Goal: Task Accomplishment & Management: Use online tool/utility

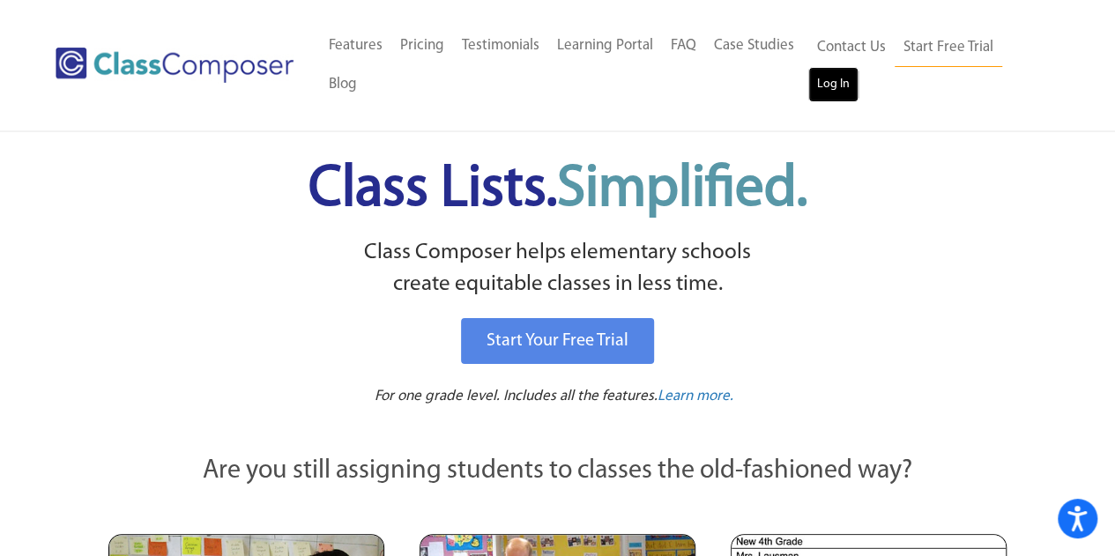
click at [829, 91] on link "Log In" at bounding box center [834, 84] width 50 height 35
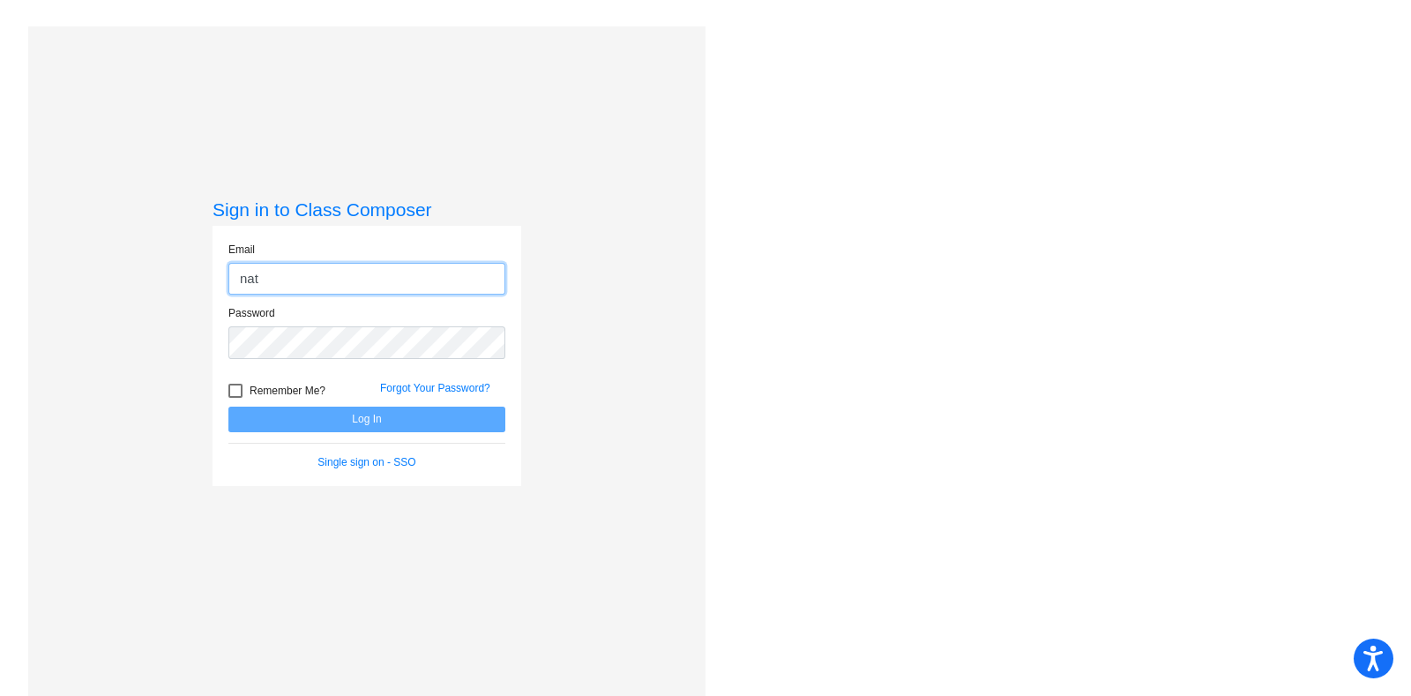
type input "natalie.sonneville@victorschools.org"
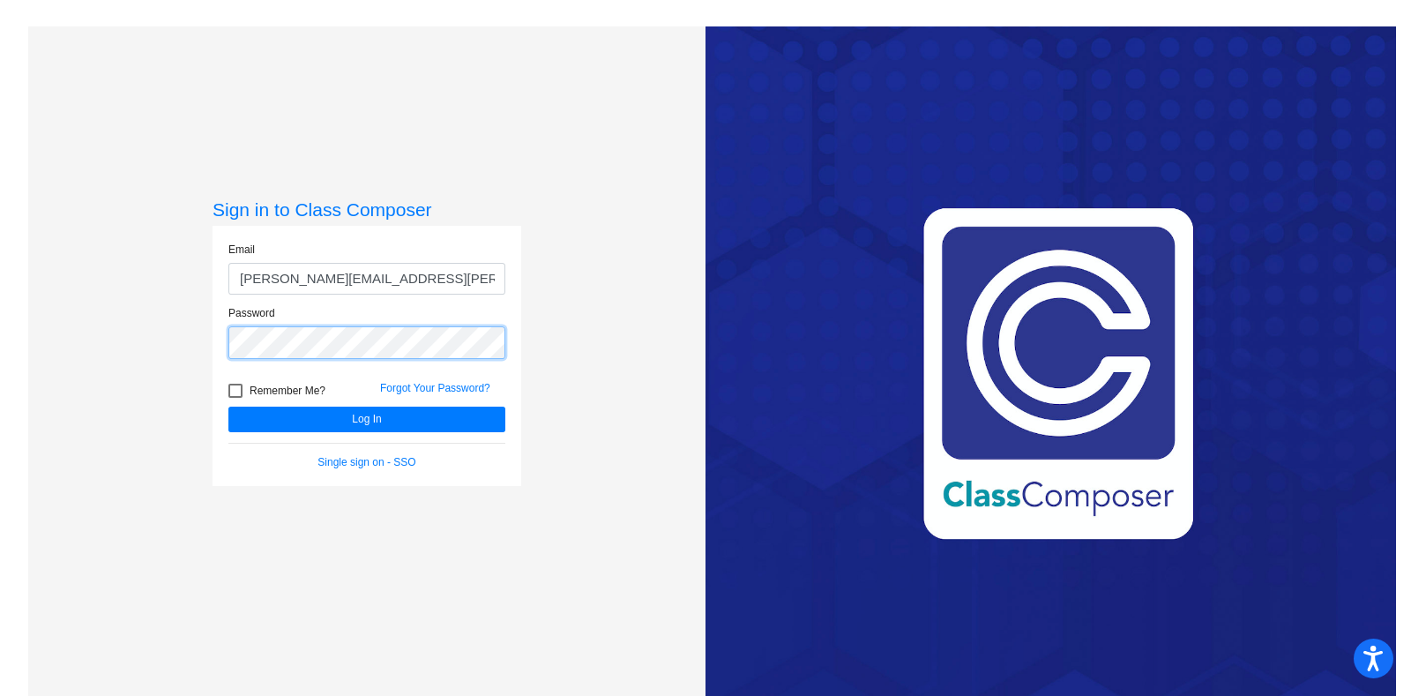
click at [228, 406] on button "Log In" at bounding box center [366, 419] width 277 height 26
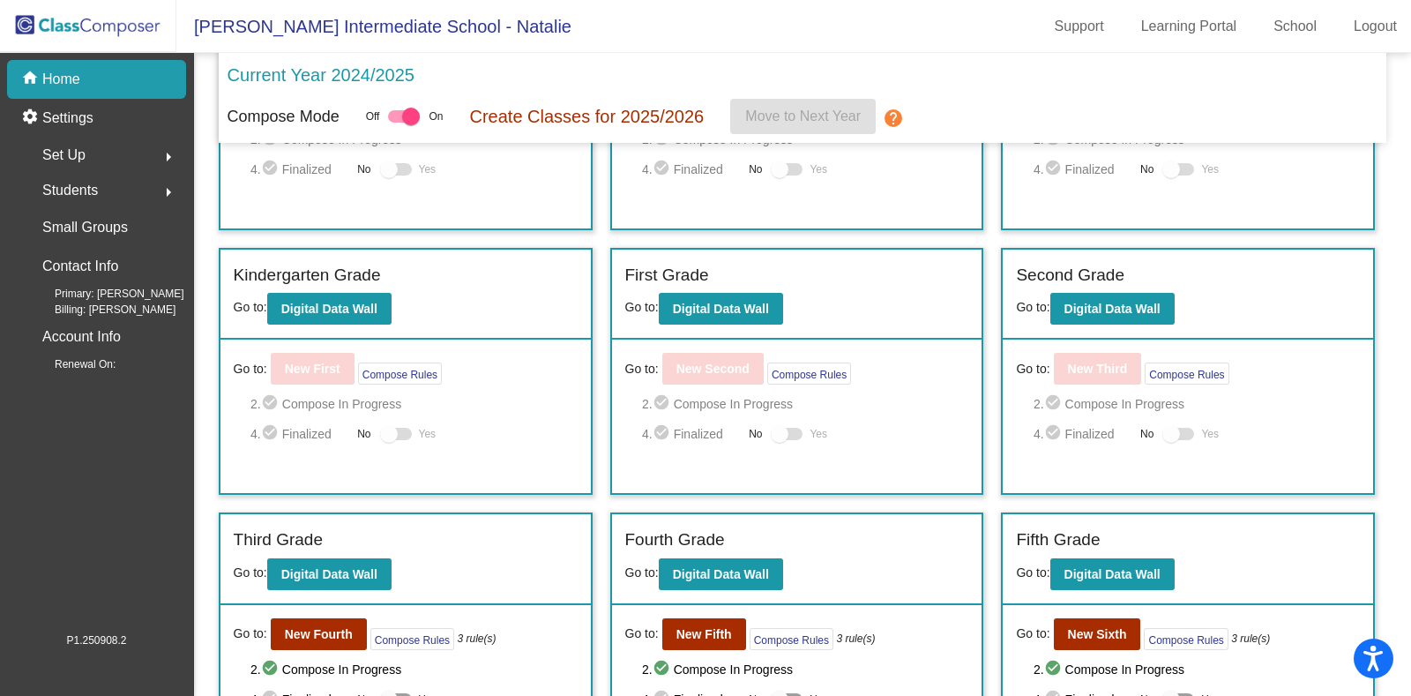
scroll to position [341, 0]
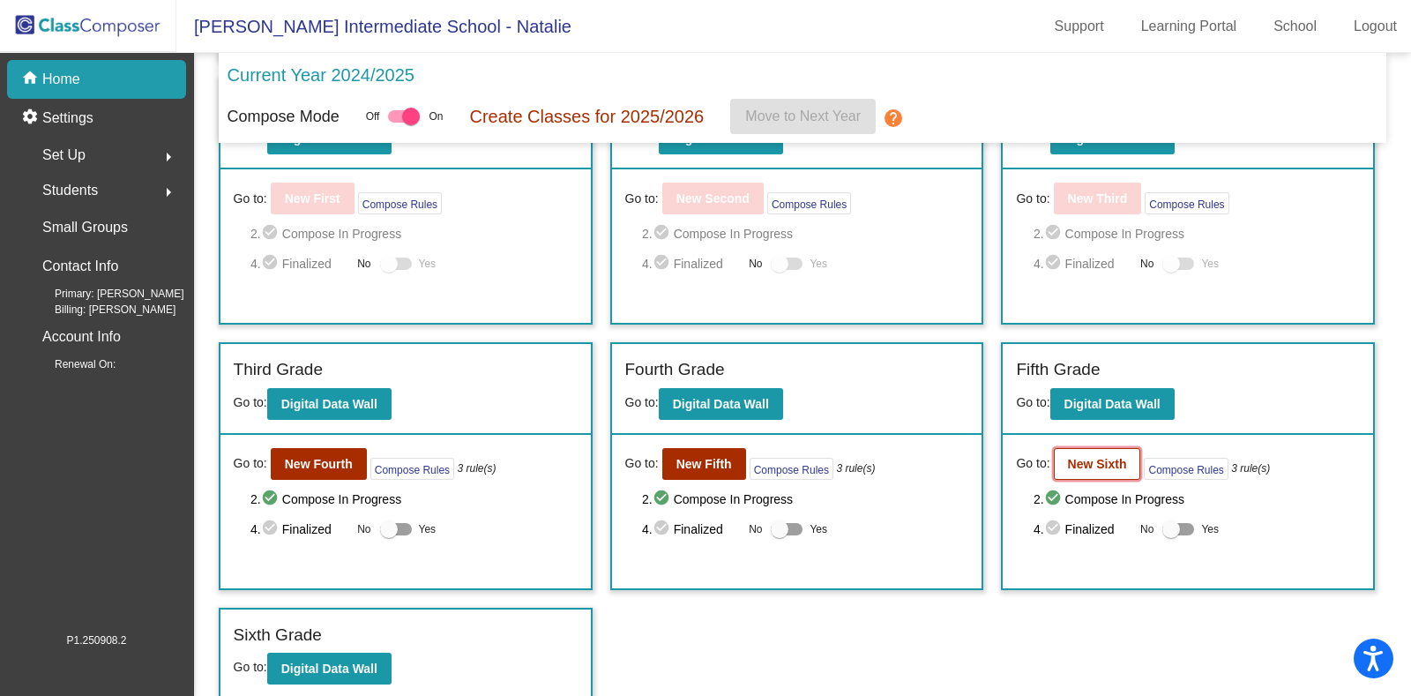
click at [1082, 460] on b "New Sixth" at bounding box center [1097, 464] width 59 height 14
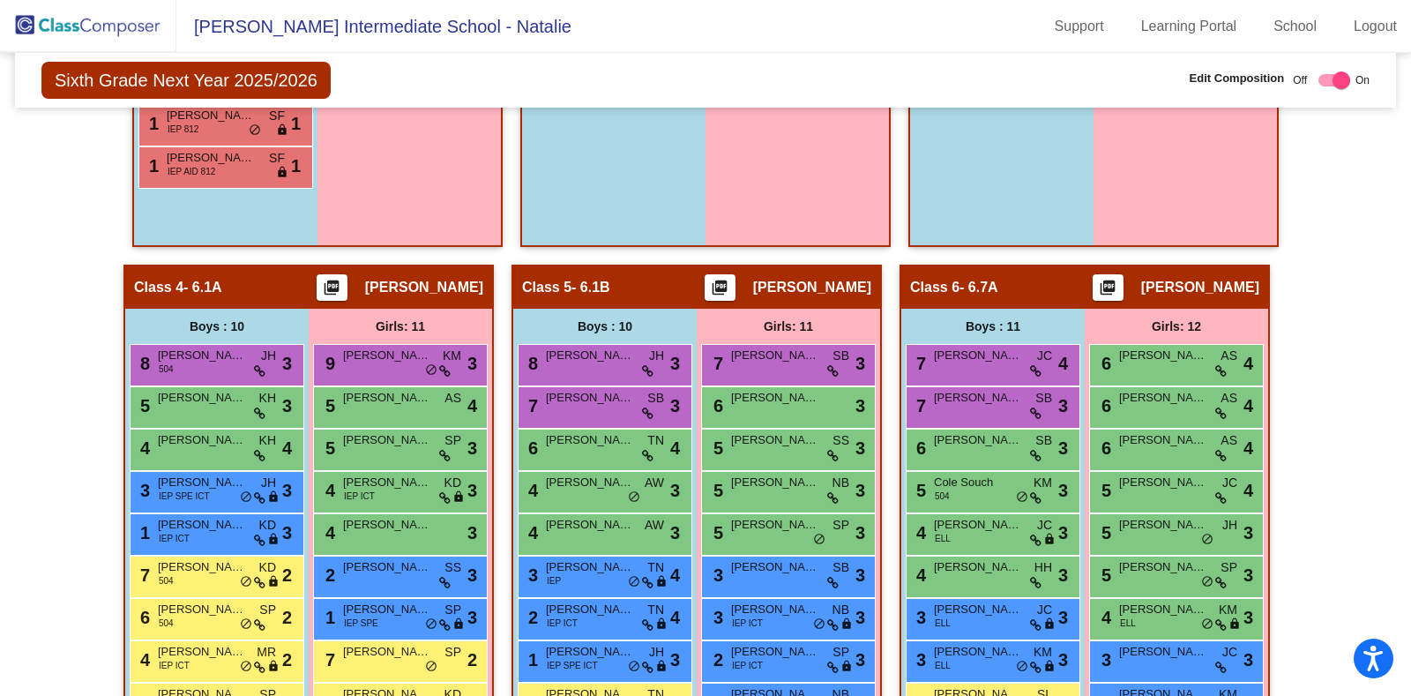
scroll to position [1058, 0]
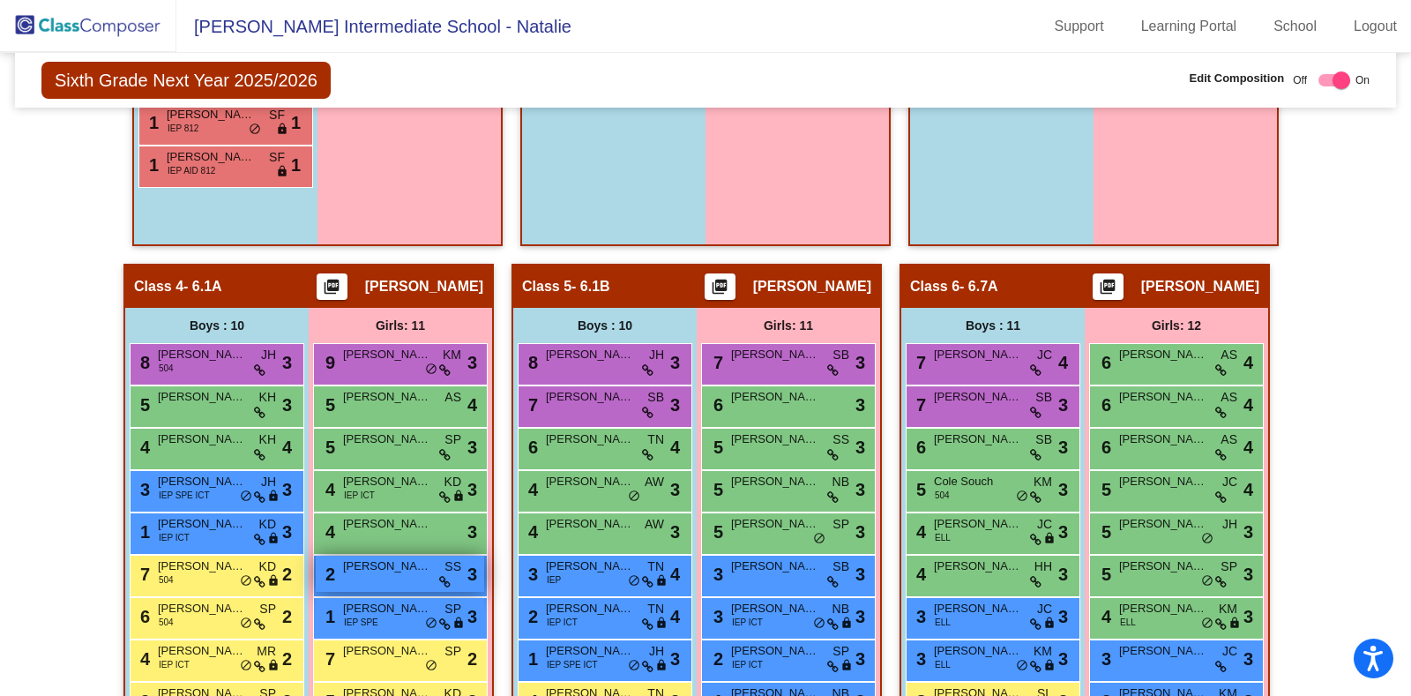
click at [398, 557] on span "Parker Schafer" at bounding box center [387, 566] width 88 height 18
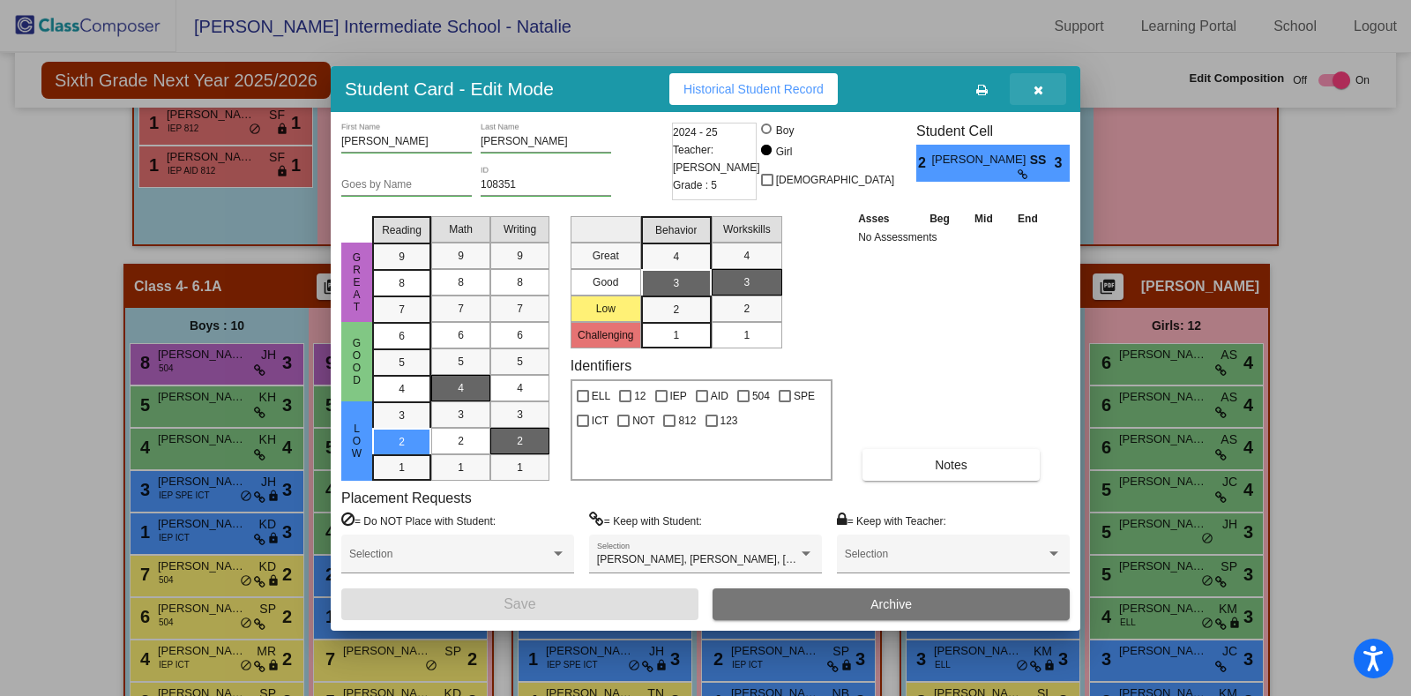
click at [1042, 86] on button "button" at bounding box center [1038, 89] width 56 height 32
